Goal: Task Accomplishment & Management: Use online tool/utility

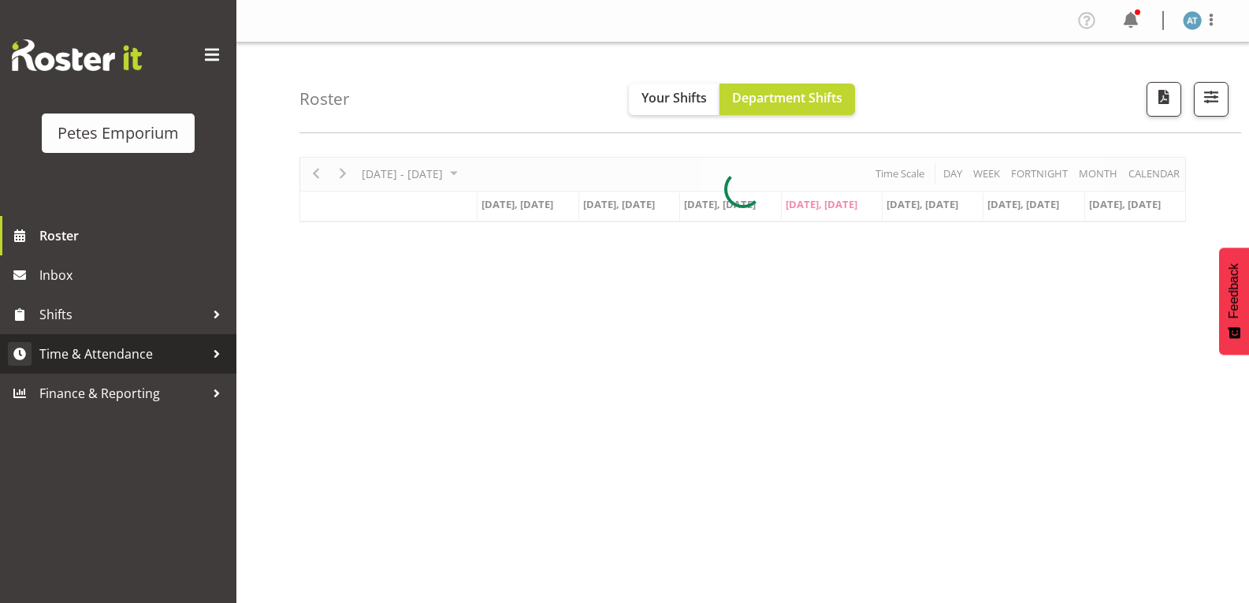
click at [184, 356] on span "Time & Attendance" at bounding box center [121, 354] width 165 height 24
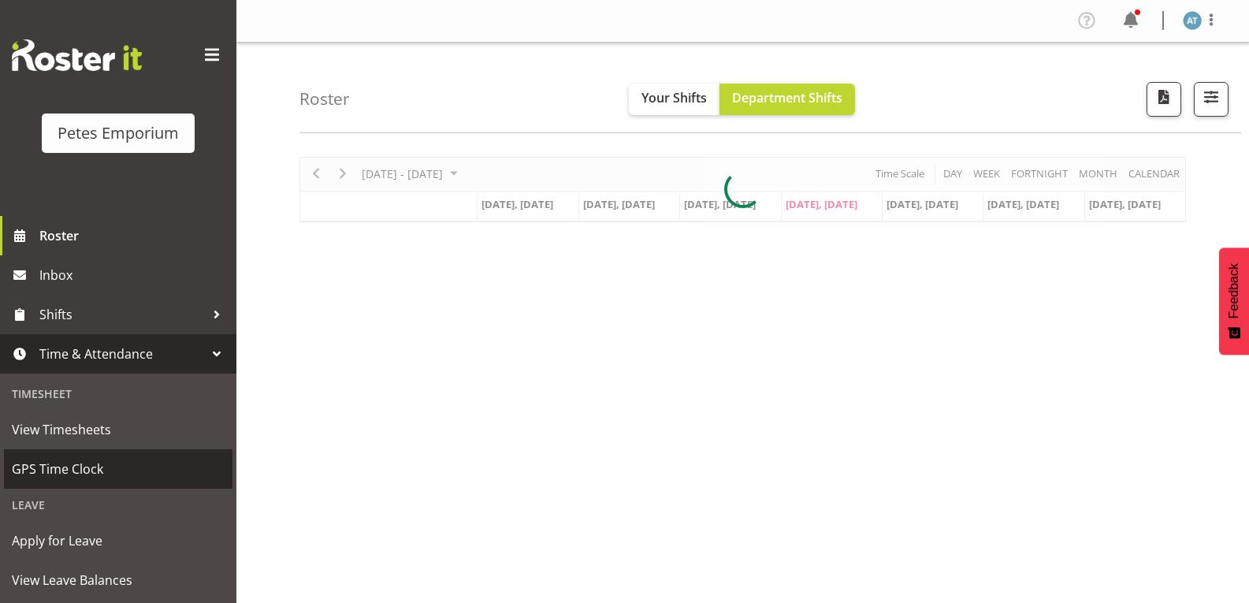
click at [158, 472] on span "GPS Time Clock" at bounding box center [118, 469] width 213 height 24
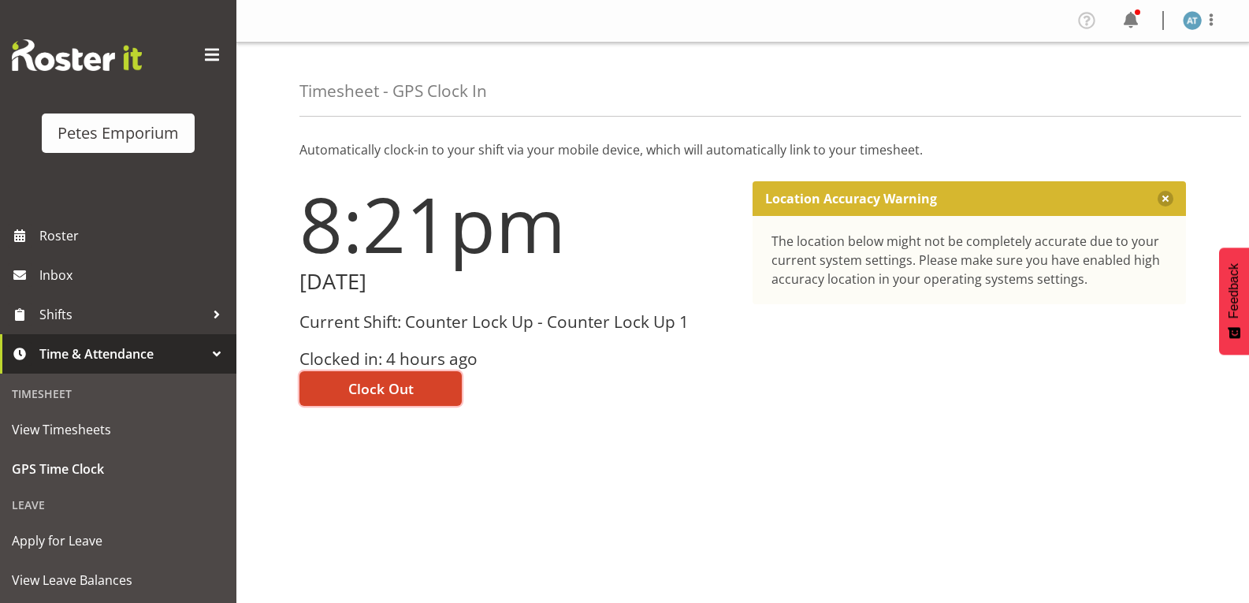
click at [422, 389] on button "Clock Out" at bounding box center [380, 388] width 162 height 35
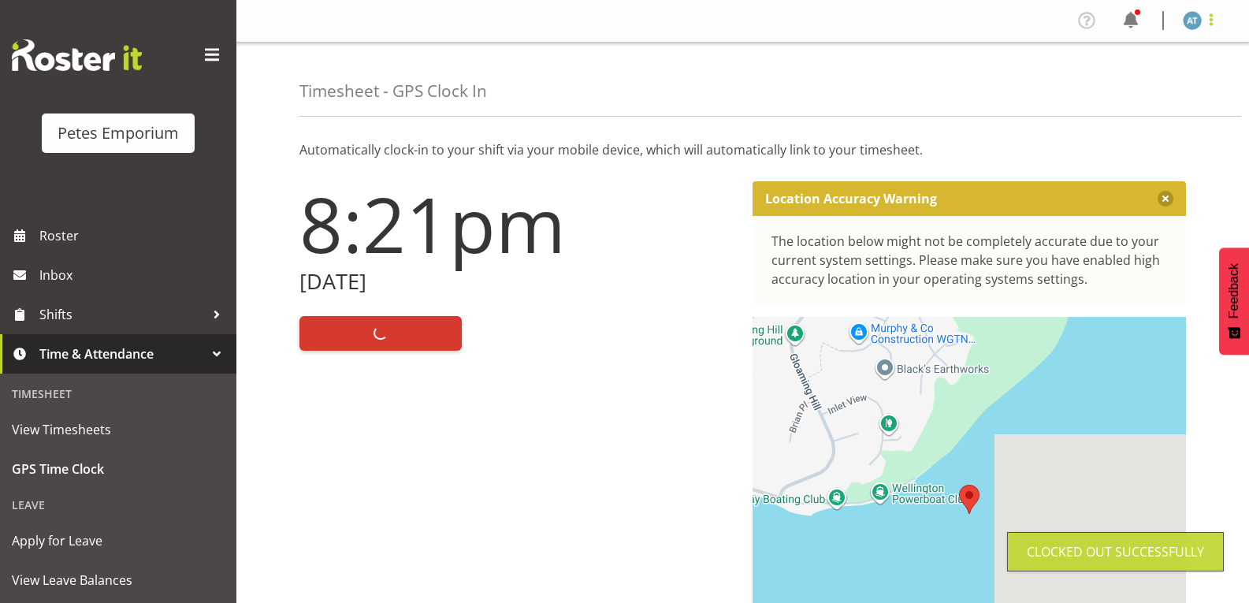
click at [1214, 20] on span at bounding box center [1211, 19] width 19 height 19
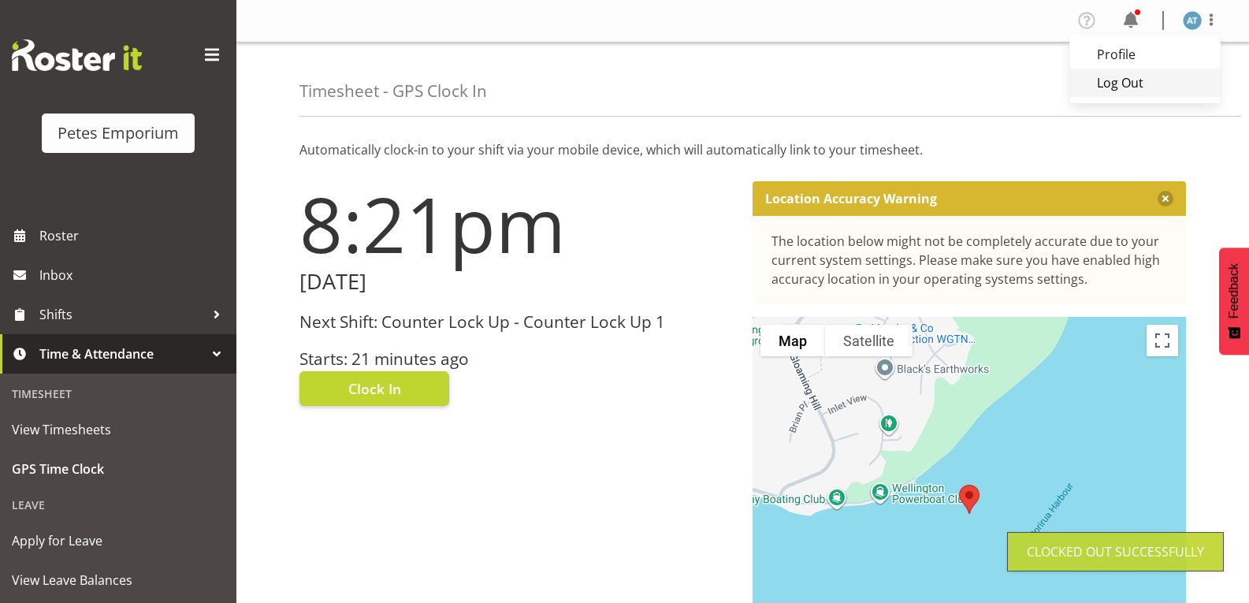
click at [1157, 95] on link "Log Out" at bounding box center [1144, 83] width 151 height 28
